Goal: Navigation & Orientation: Find specific page/section

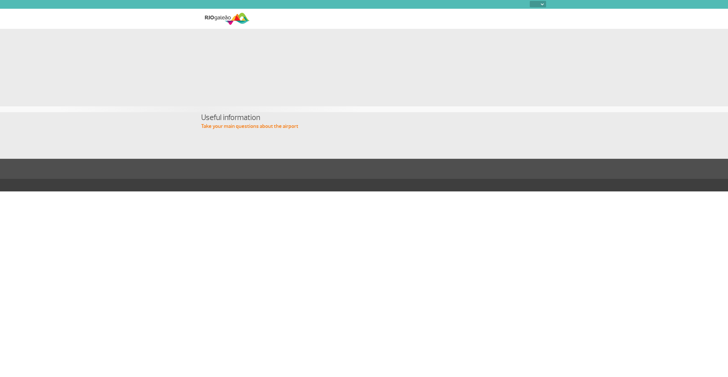
select select
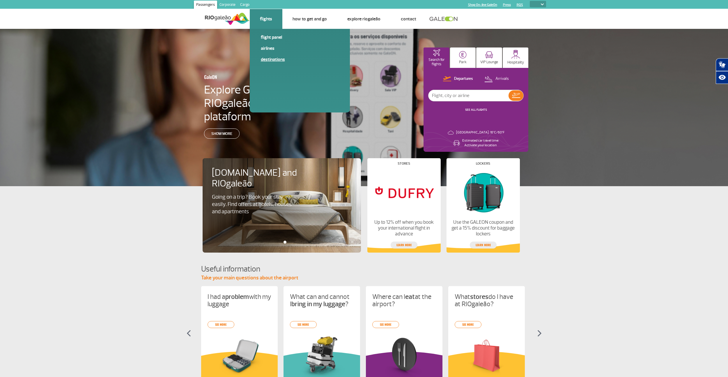
click at [276, 56] on link "Destinations" at bounding box center [300, 59] width 78 height 6
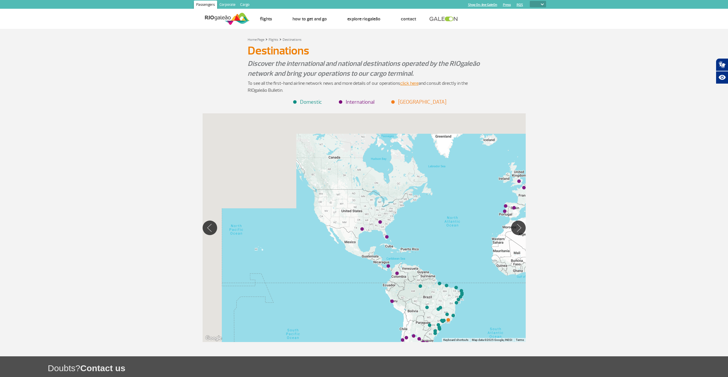
drag, startPoint x: 393, startPoint y: 206, endPoint x: 513, endPoint y: 241, distance: 124.9
click at [513, 241] on div at bounding box center [364, 227] width 323 height 229
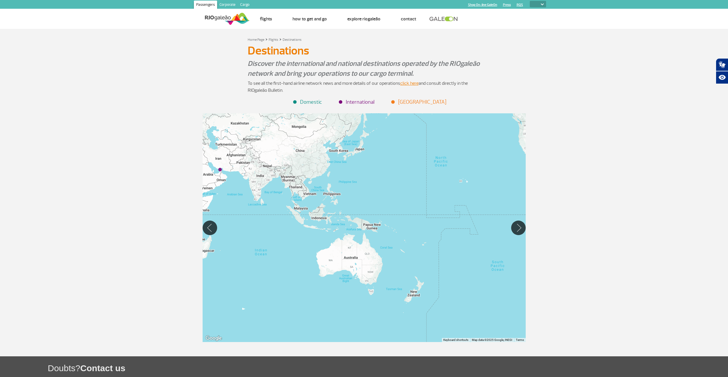
drag, startPoint x: 287, startPoint y: 300, endPoint x: 494, endPoint y: 230, distance: 218.9
click at [494, 230] on div at bounding box center [364, 227] width 323 height 229
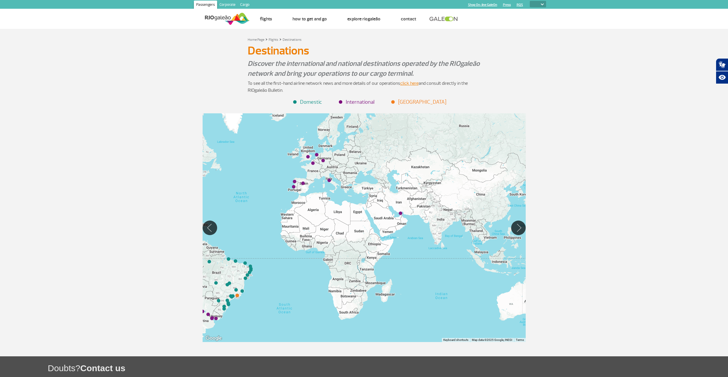
drag, startPoint x: 394, startPoint y: 178, endPoint x: 574, endPoint y: 223, distance: 185.4
click at [574, 223] on div "Home Page > Flights > Destinations Destinations Destinations Discover the inter…" at bounding box center [364, 192] width 728 height 327
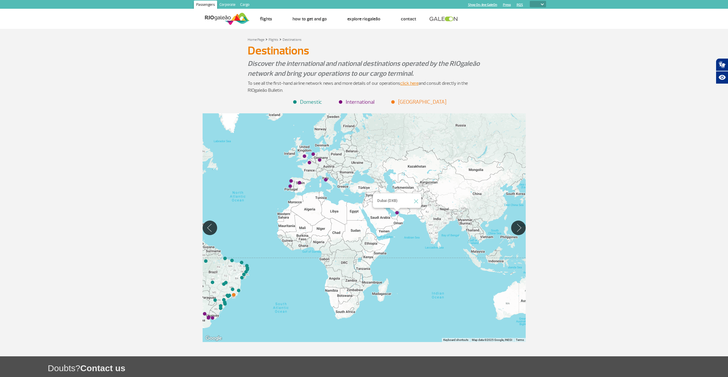
click at [398, 213] on img "Dubai (DXB)" at bounding box center [396, 212] width 3 height 3
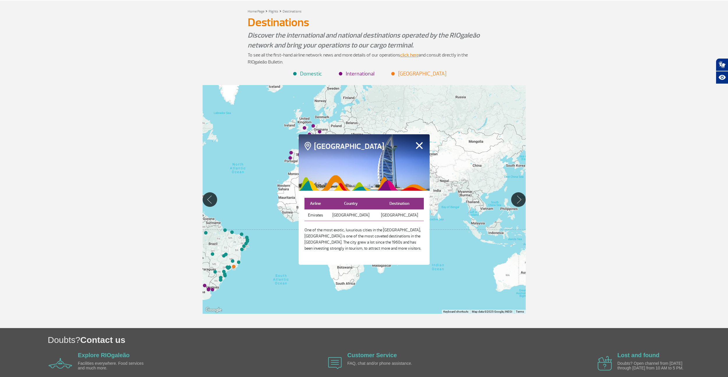
scroll to position [21, 0]
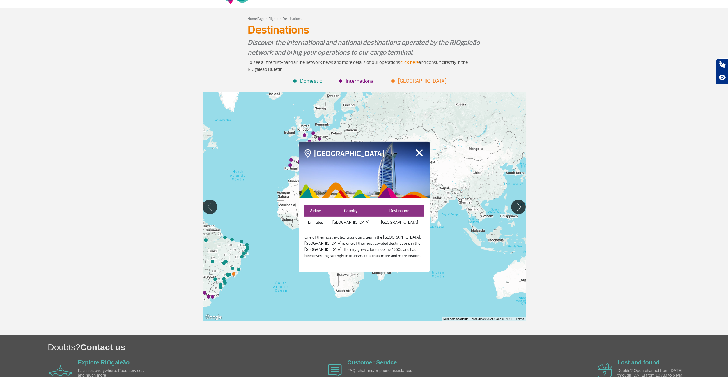
click at [420, 155] on button "Fechar" at bounding box center [419, 153] width 9 height 8
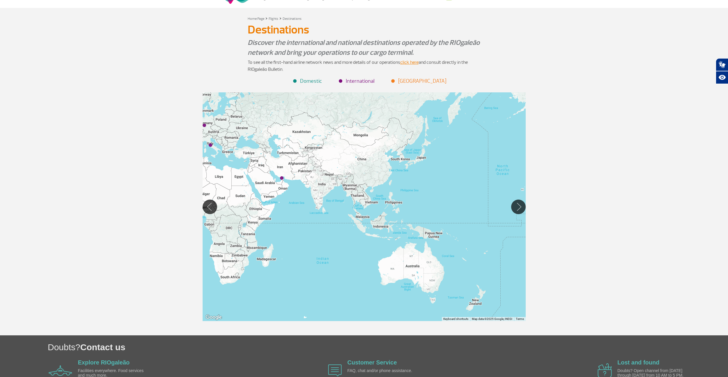
drag, startPoint x: 443, startPoint y: 263, endPoint x: 327, endPoint y: 249, distance: 116.7
click at [327, 249] on div at bounding box center [364, 206] width 323 height 229
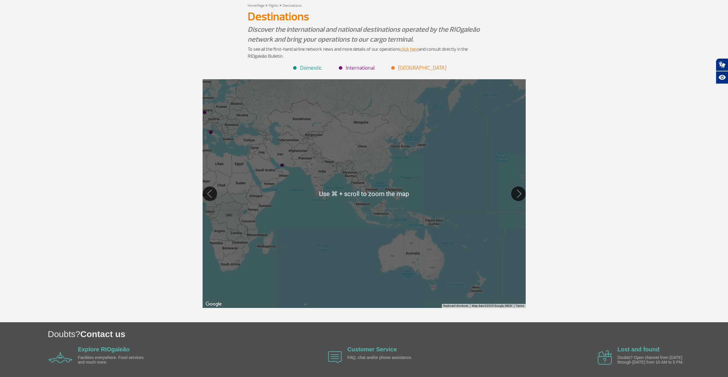
scroll to position [49, 0]
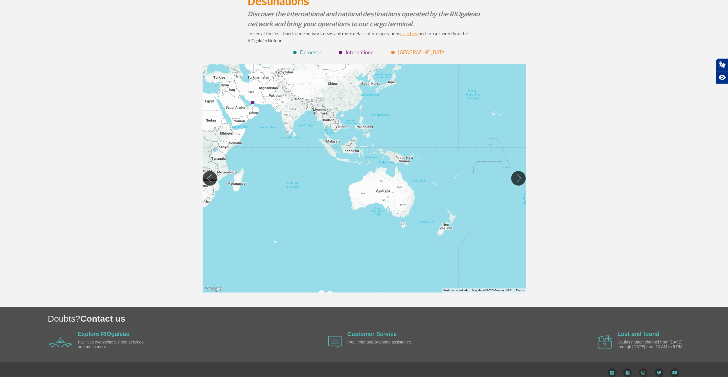
drag, startPoint x: 415, startPoint y: 259, endPoint x: 385, endPoint y: 211, distance: 56.8
click at [385, 211] on div at bounding box center [364, 178] width 323 height 229
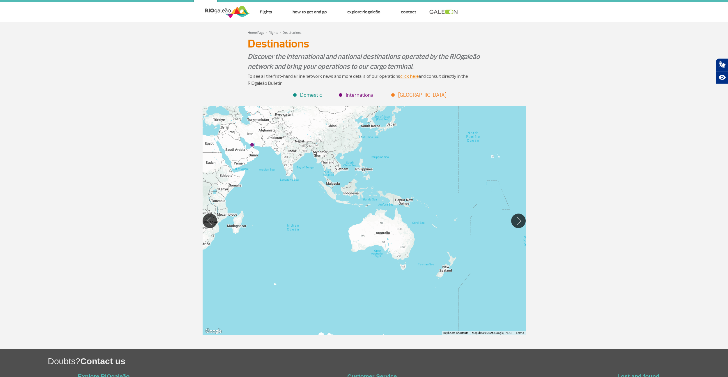
scroll to position [0, 0]
